Goal: Information Seeking & Learning: Learn about a topic

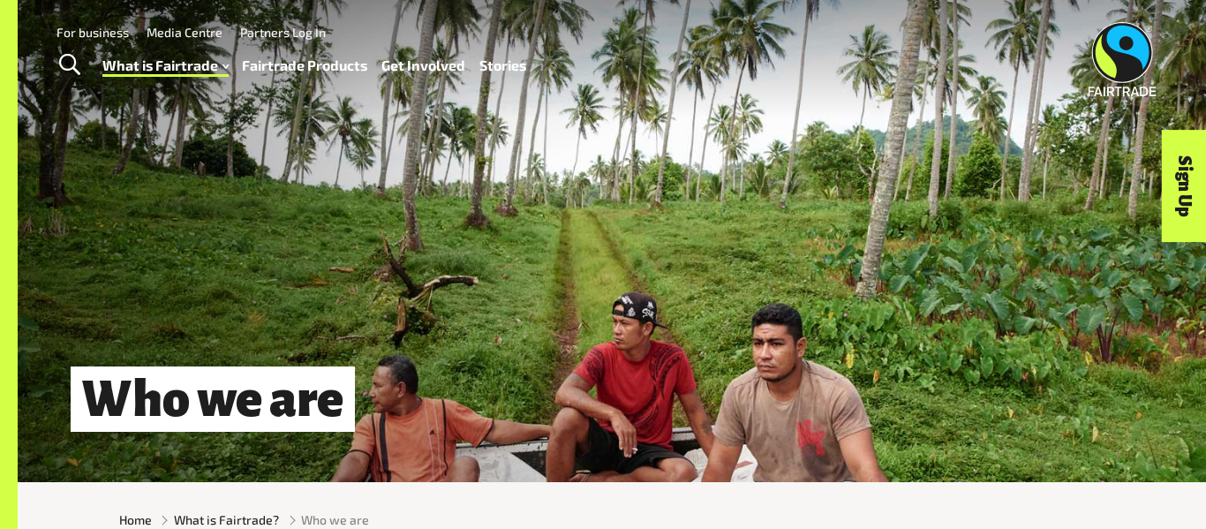
click at [282, 88] on div "Menu For business Media Centre Partners Log In What is Fairtrade How Fairtrade …" at bounding box center [603, 59] width 1206 height 118
click at [327, 66] on link "Fairtrade Products" at bounding box center [304, 66] width 125 height 26
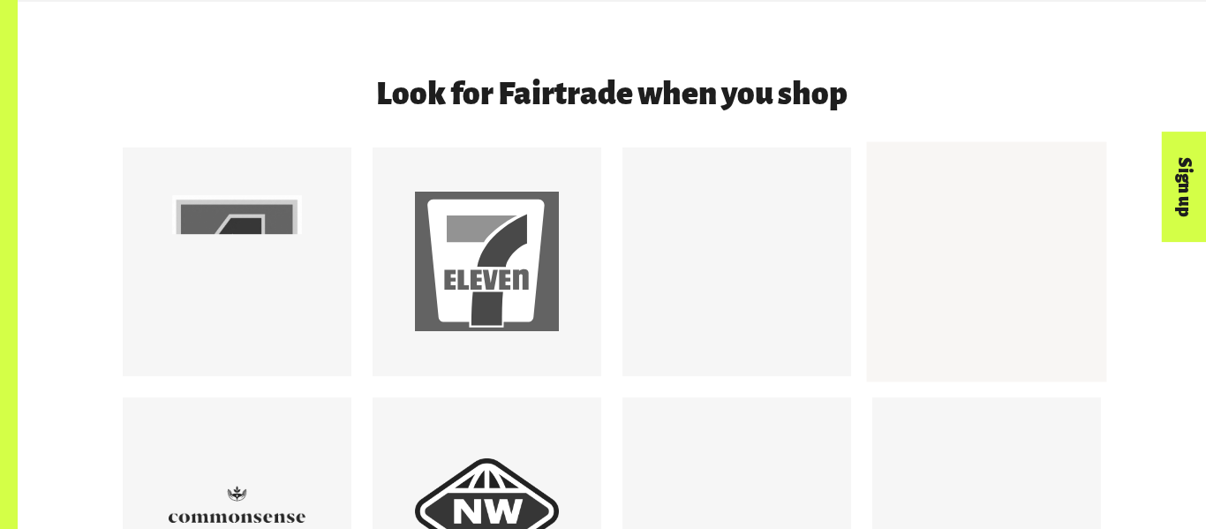
scroll to position [1523, 0]
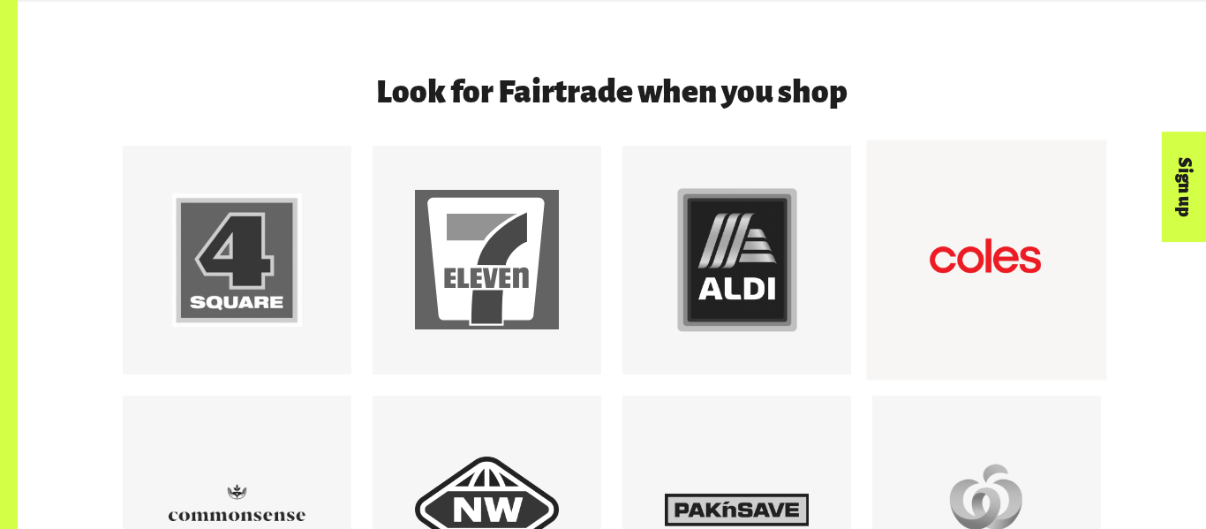
click at [997, 340] on div at bounding box center [987, 259] width 240 height 240
click at [974, 242] on div at bounding box center [986, 260] width 144 height 144
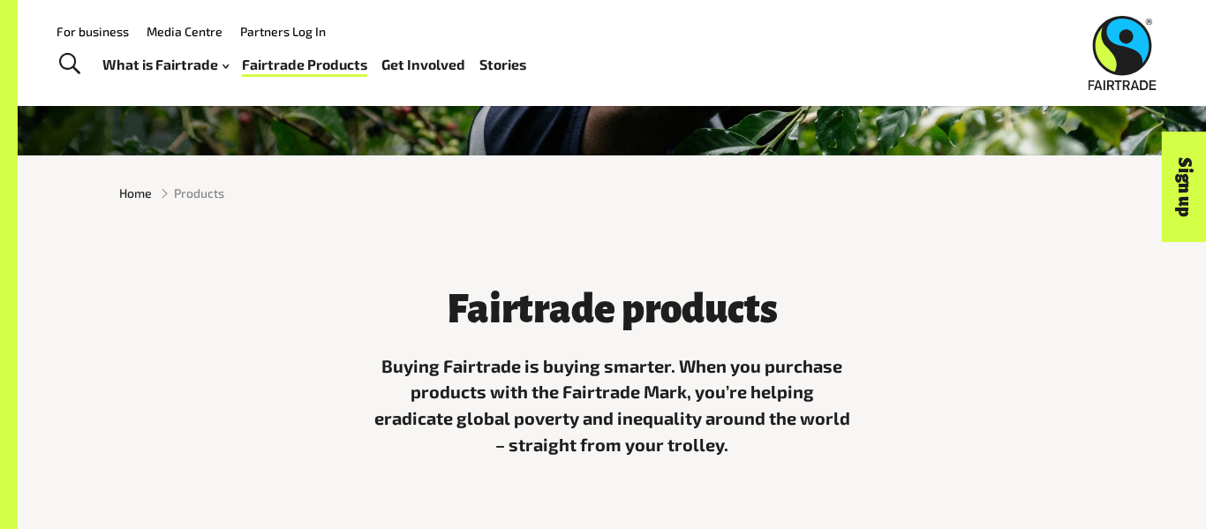
scroll to position [0, 0]
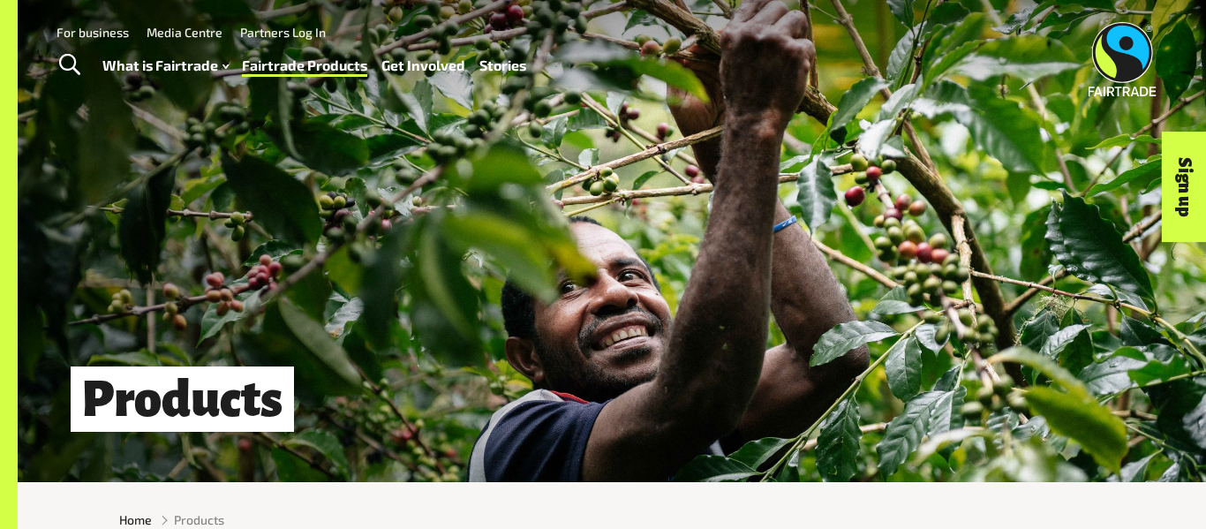
drag, startPoint x: 1141, startPoint y: 83, endPoint x: 1125, endPoint y: 87, distance: 17.1
click at [1125, 87] on div "Menu For business Media Centre Partners Log In What is Fairtrade How Fairtrade …" at bounding box center [603, 59] width 1206 height 118
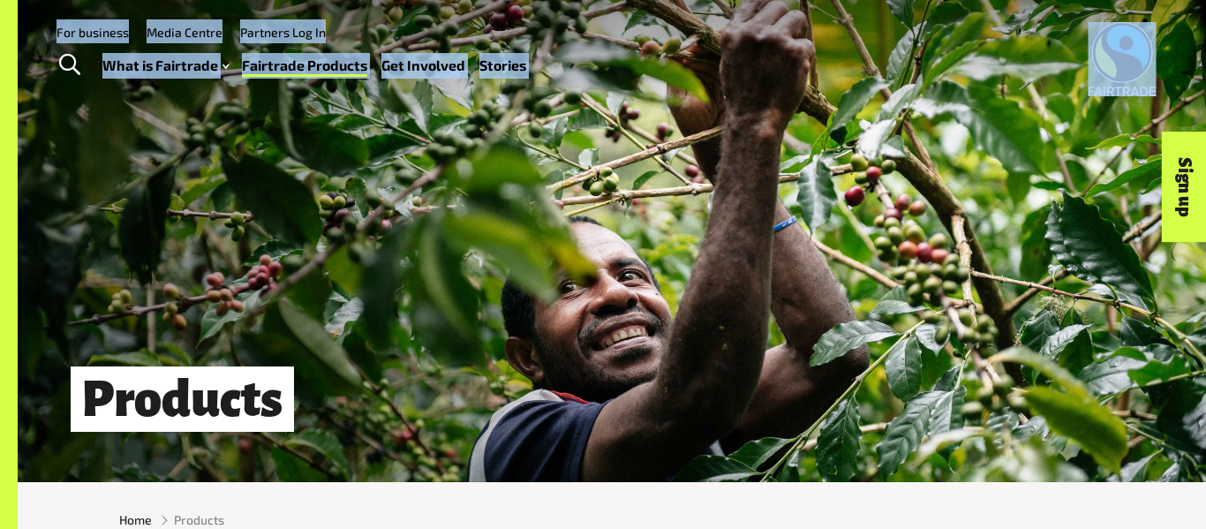
click at [1120, 88] on img at bounding box center [1122, 59] width 68 height 74
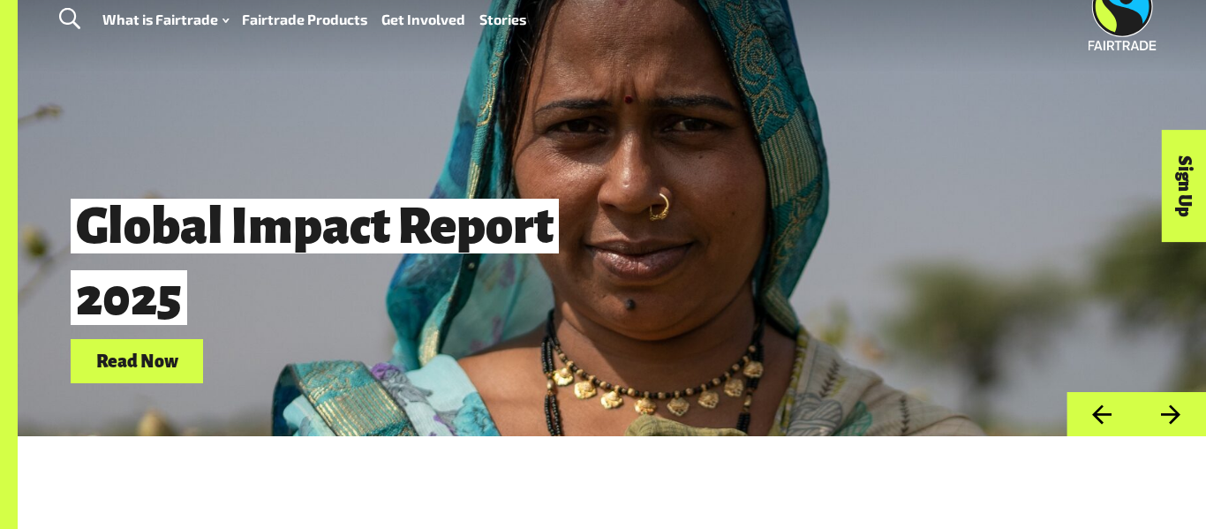
scroll to position [60, 0]
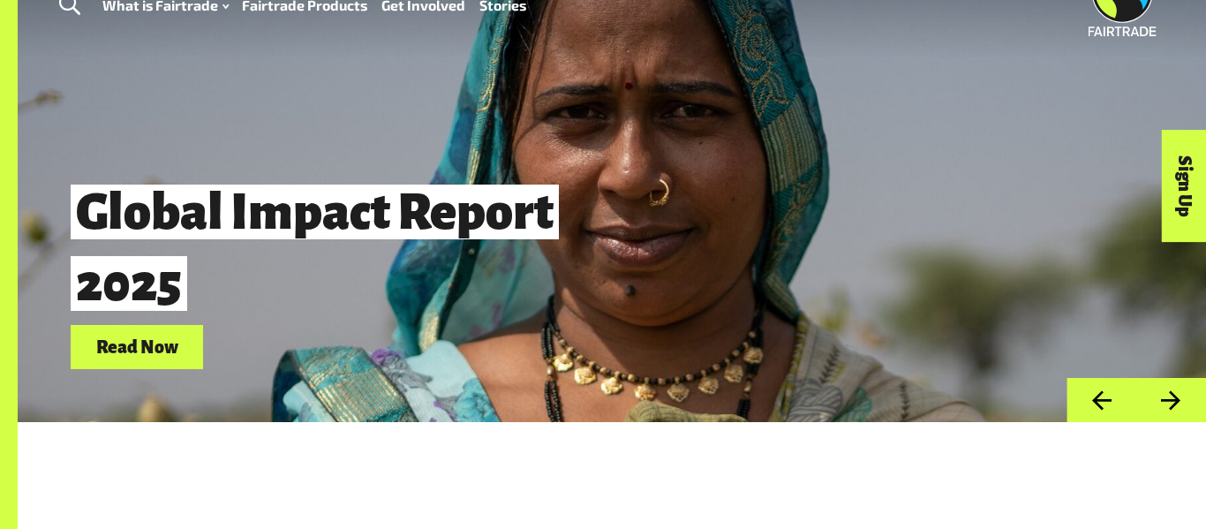
drag, startPoint x: 748, startPoint y: 215, endPoint x: 810, endPoint y: 209, distance: 63.0
click at [808, 211] on div "Global Impact Report 2025 Read Now" at bounding box center [520, 270] width 899 height 199
drag, startPoint x: 1102, startPoint y: 154, endPoint x: 1171, endPoint y: 382, distance: 239.0
drag, startPoint x: 1171, startPoint y: 382, endPoint x: 1172, endPoint y: 391, distance: 8.9
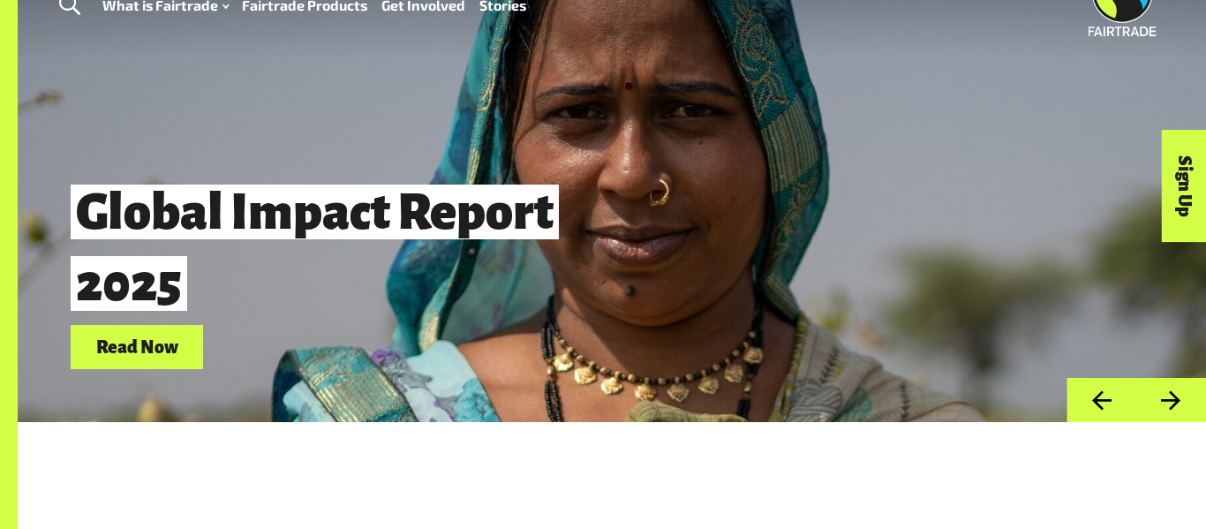
click at [1173, 391] on div "Previous Global Impact Report 2025 Read Now Coffee prices are soaring. But are …" at bounding box center [612, 181] width 1188 height 482
drag, startPoint x: 1172, startPoint y: 391, endPoint x: 1165, endPoint y: 413, distance: 23.2
click at [1165, 413] on button "Next" at bounding box center [1171, 400] width 70 height 45
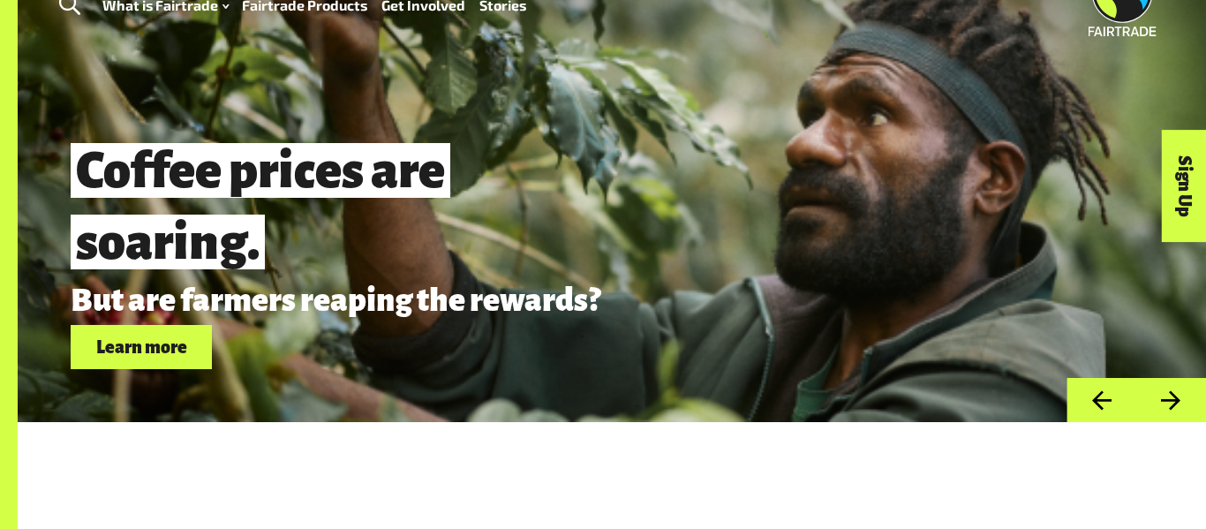
click at [1083, 406] on button "Previous" at bounding box center [1101, 400] width 70 height 45
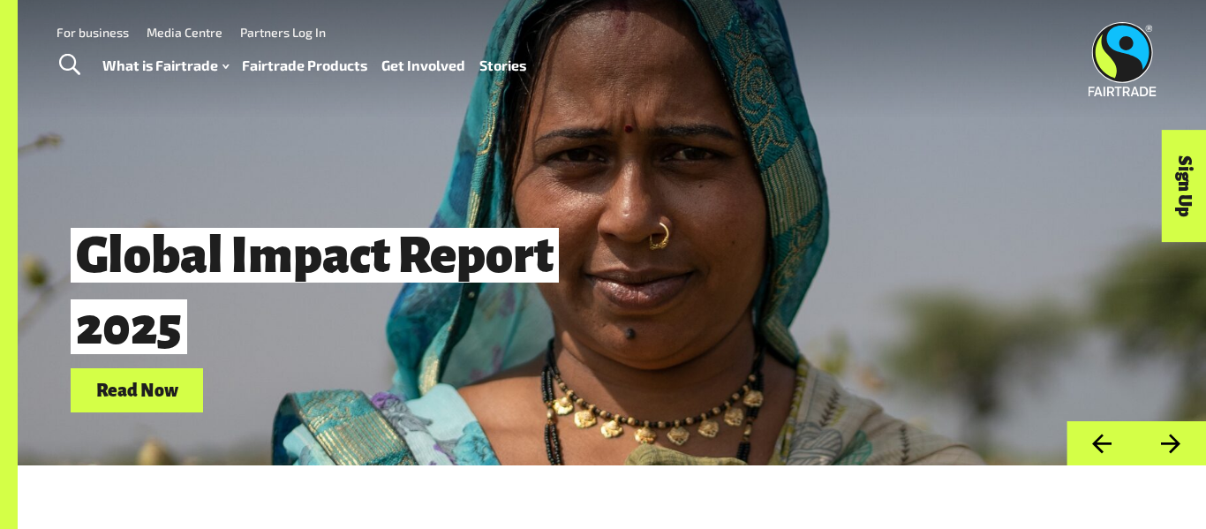
scroll to position [0, 0]
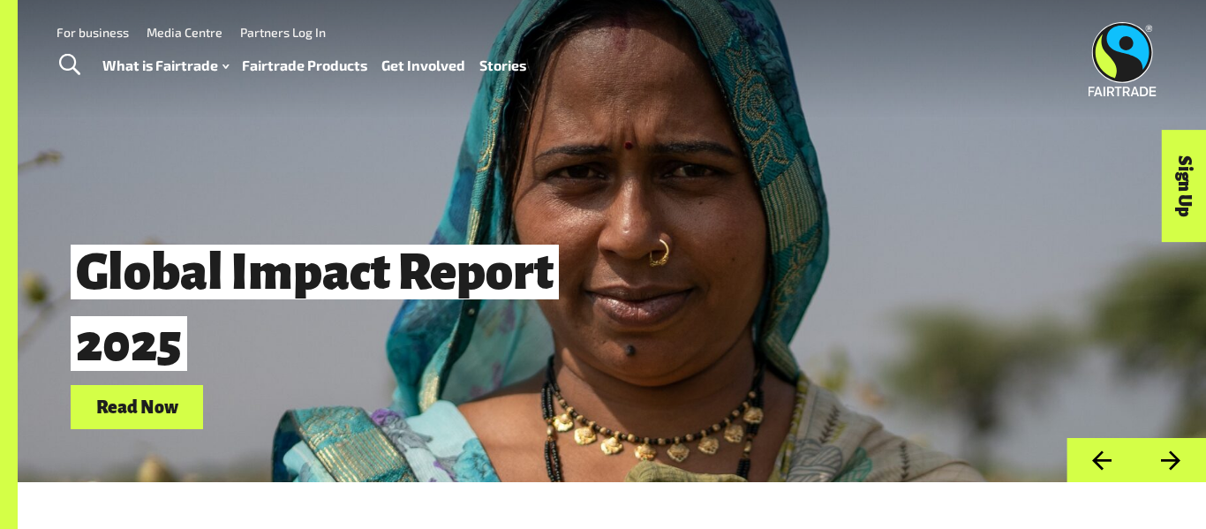
click at [1097, 458] on button "Previous" at bounding box center [1101, 460] width 70 height 45
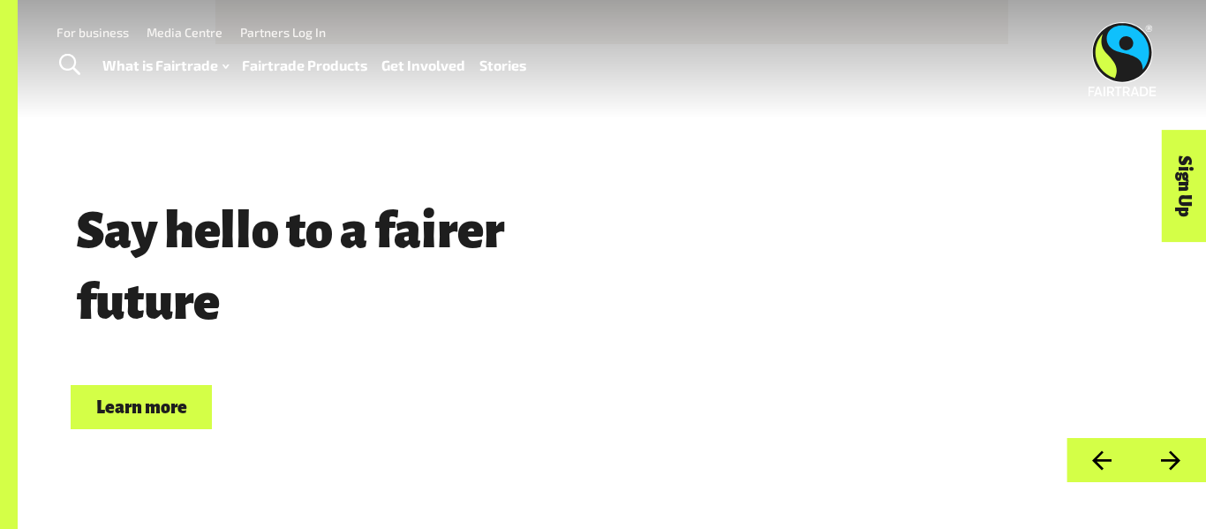
click at [1108, 460] on button "Previous" at bounding box center [1101, 460] width 70 height 45
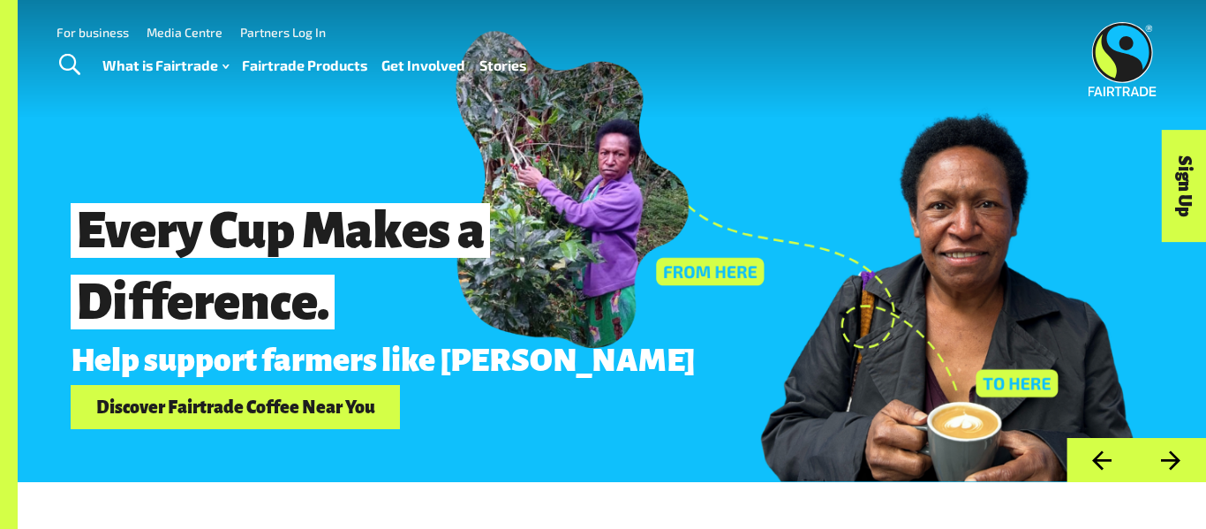
click at [1105, 455] on button "Previous" at bounding box center [1101, 460] width 70 height 45
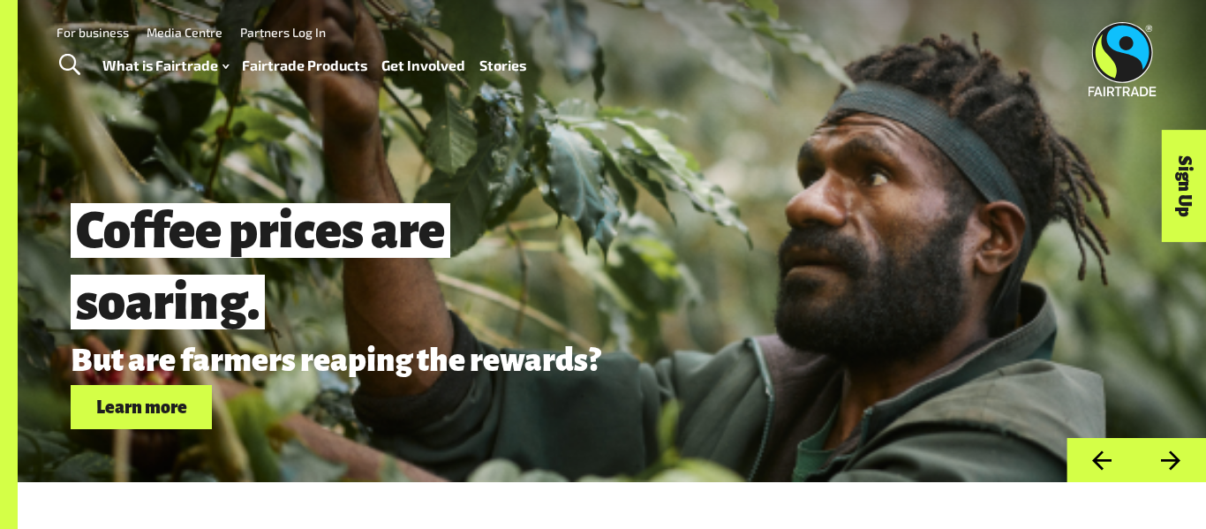
click at [1095, 459] on button "Previous" at bounding box center [1101, 460] width 70 height 45
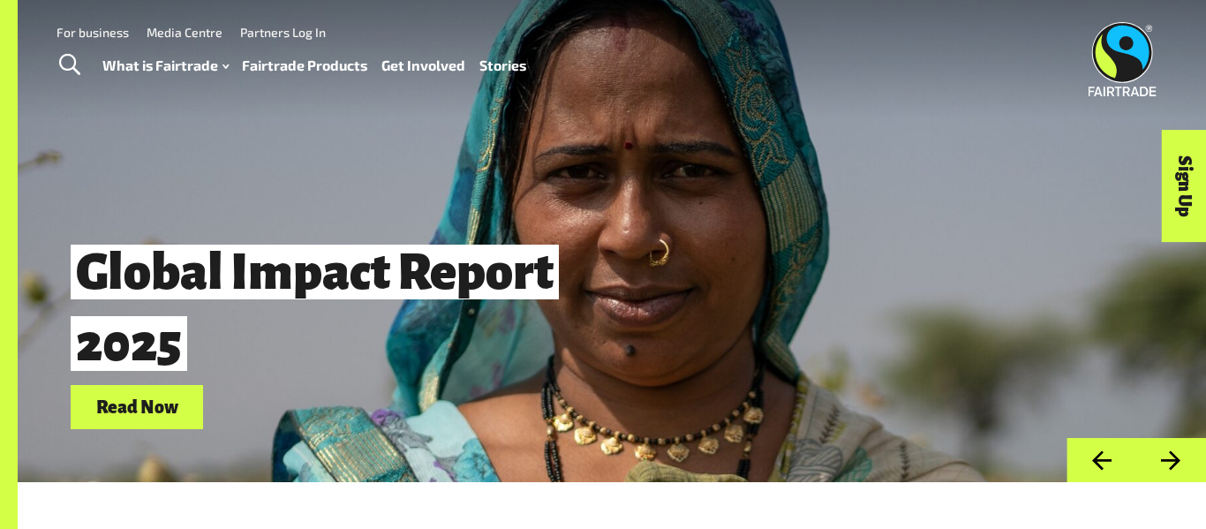
click at [1177, 456] on button "Next" at bounding box center [1171, 460] width 70 height 45
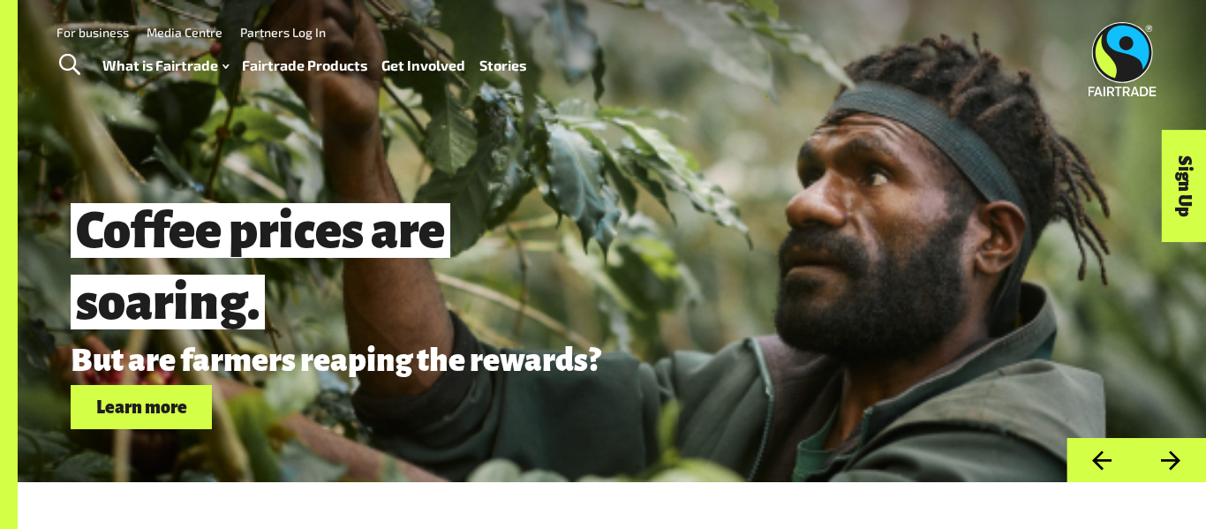
click at [1176, 456] on button "Next" at bounding box center [1171, 460] width 70 height 45
click at [1179, 455] on button "Next" at bounding box center [1171, 460] width 70 height 45
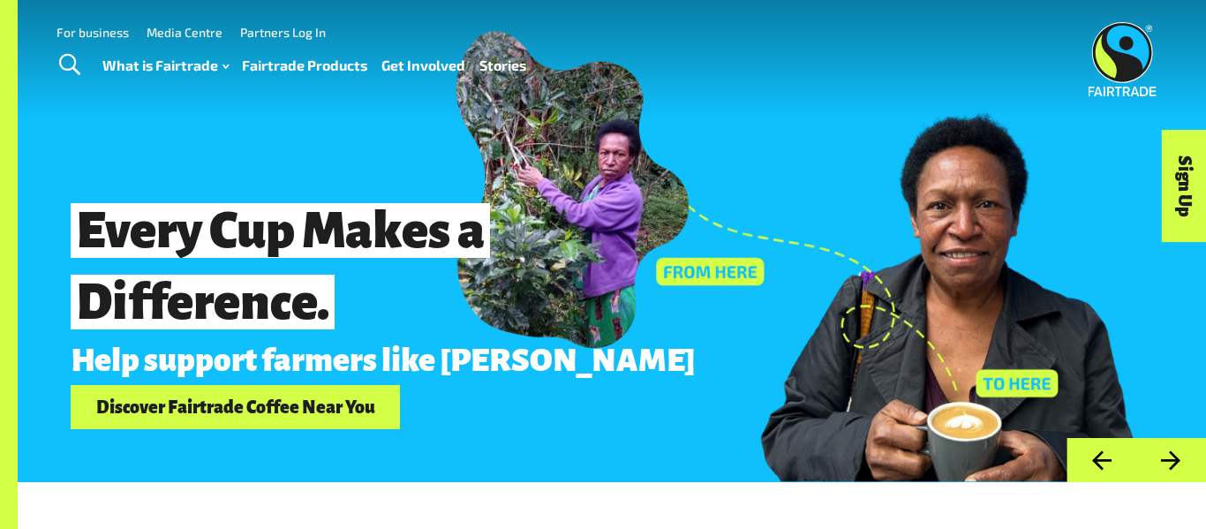
click at [1170, 463] on button "Next" at bounding box center [1171, 460] width 70 height 45
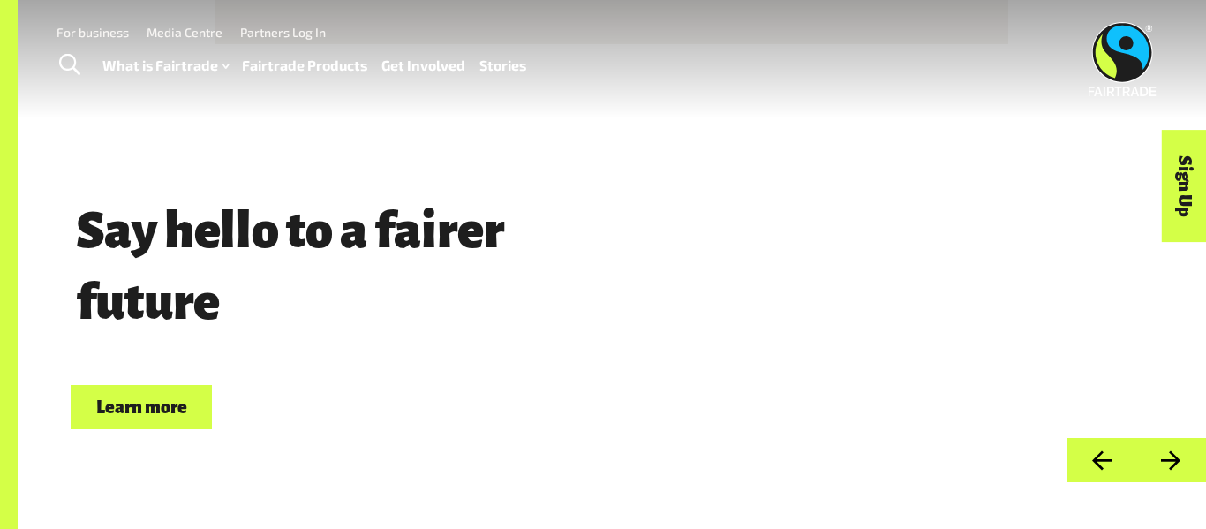
click at [1168, 466] on button "Next" at bounding box center [1171, 460] width 70 height 45
